Goal: Information Seeking & Learning: Learn about a topic

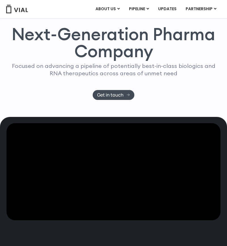
scroll to position [69, 0]
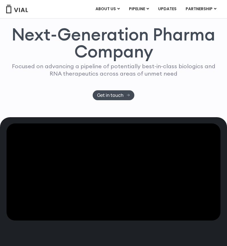
click at [20, 10] on img at bounding box center [17, 9] width 23 height 9
click at [21, 9] on img at bounding box center [17, 9] width 23 height 9
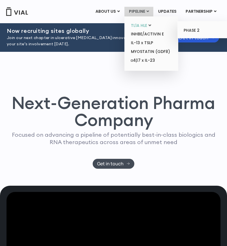
click at [135, 25] on link "TL1A HLE" at bounding box center [151, 25] width 50 height 9
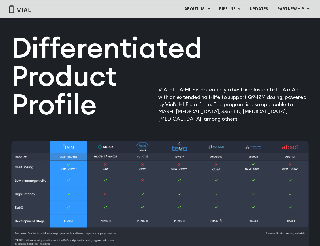
scroll to position [587, 0]
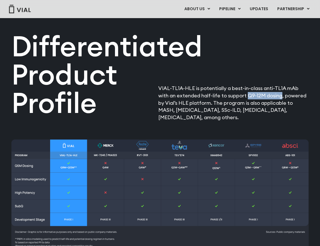
drag, startPoint x: 236, startPoint y: 89, endPoint x: 270, endPoint y: 91, distance: 34.4
click at [227, 91] on p "VIAL-TL1A-HLE is potentially a best-in-class anti-TL1A mAb with an extended hal…" at bounding box center [233, 103] width 150 height 37
copy p "Q9-12M dosing"
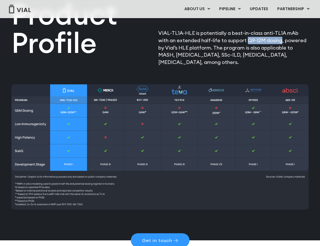
scroll to position [643, 0]
